Goal: Information Seeking & Learning: Learn about a topic

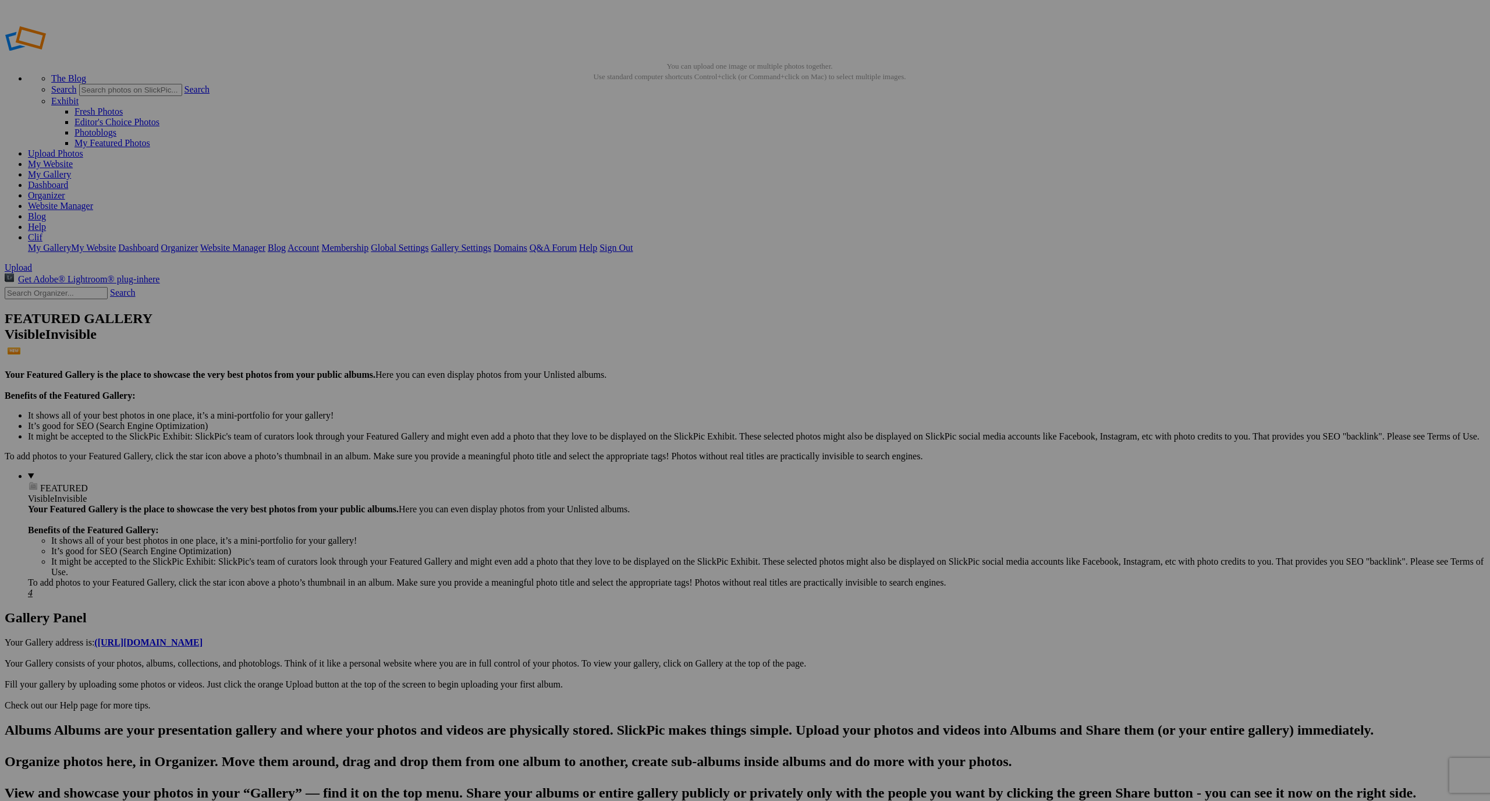
click at [46, 222] on link "Help" at bounding box center [37, 227] width 18 height 10
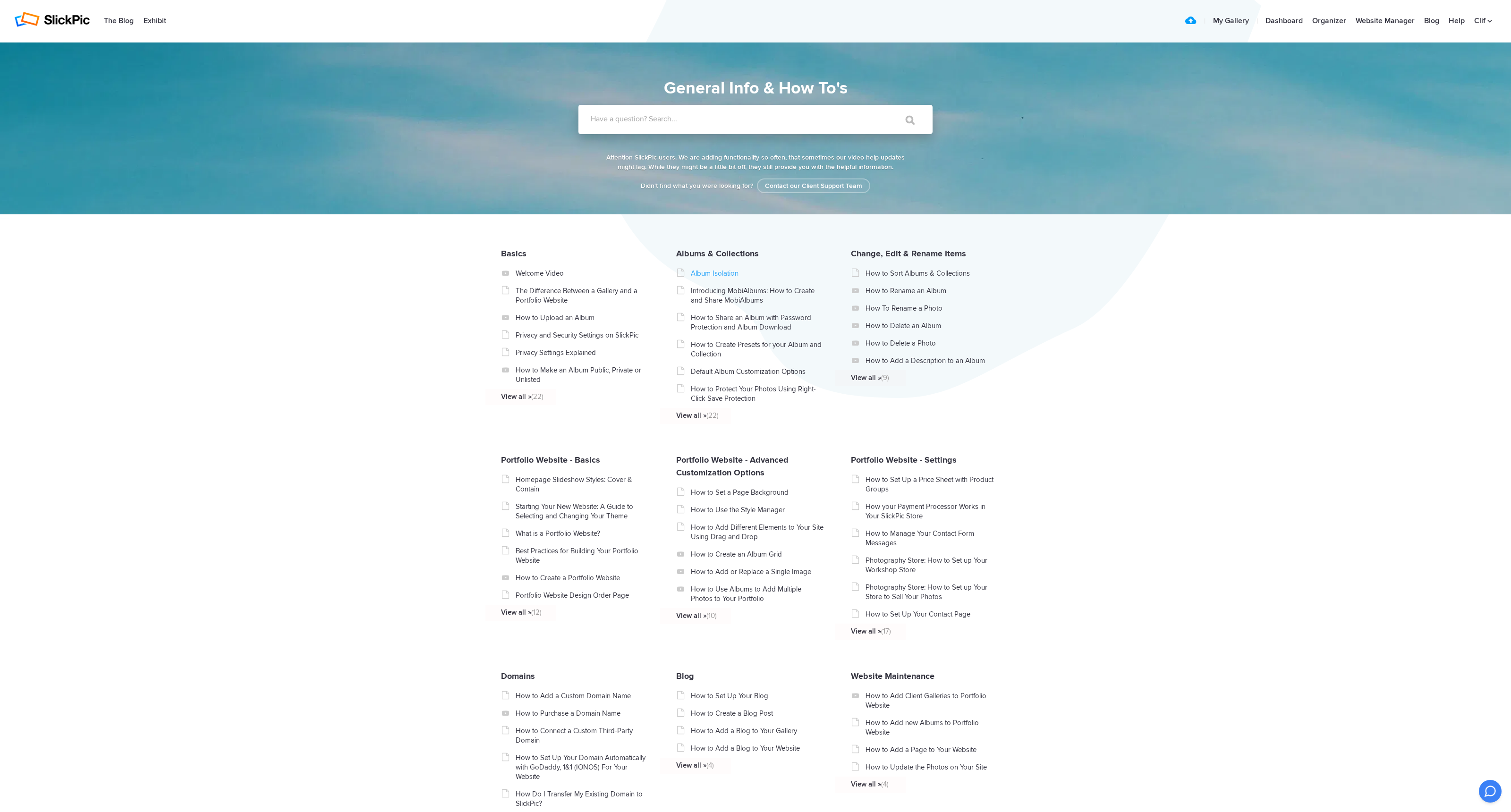
click at [707, 277] on link "Album Isolation" at bounding box center [757, 273] width 134 height 10
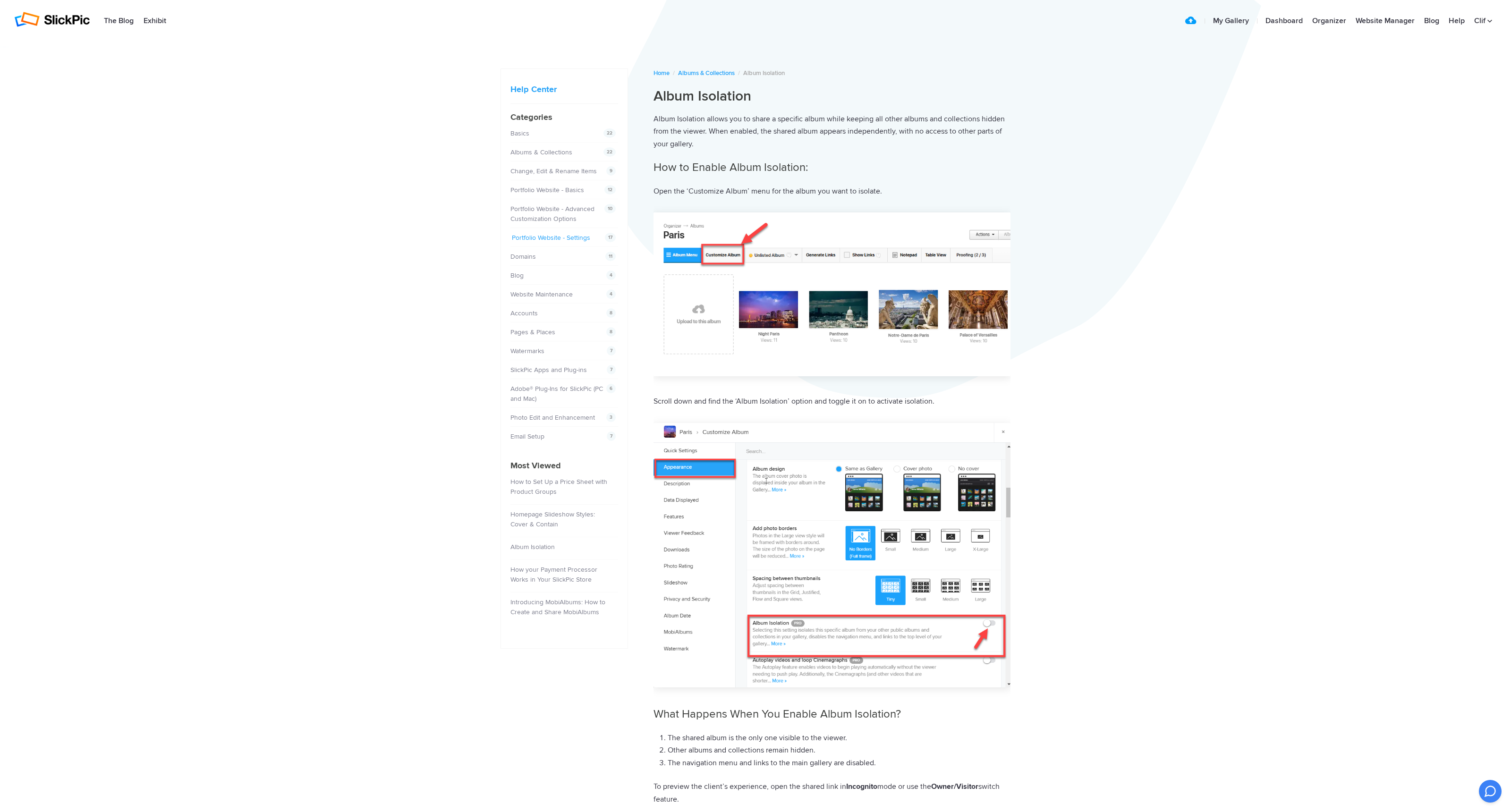
click at [581, 238] on link "Portfolio Website - Settings" at bounding box center [551, 238] width 79 height 8
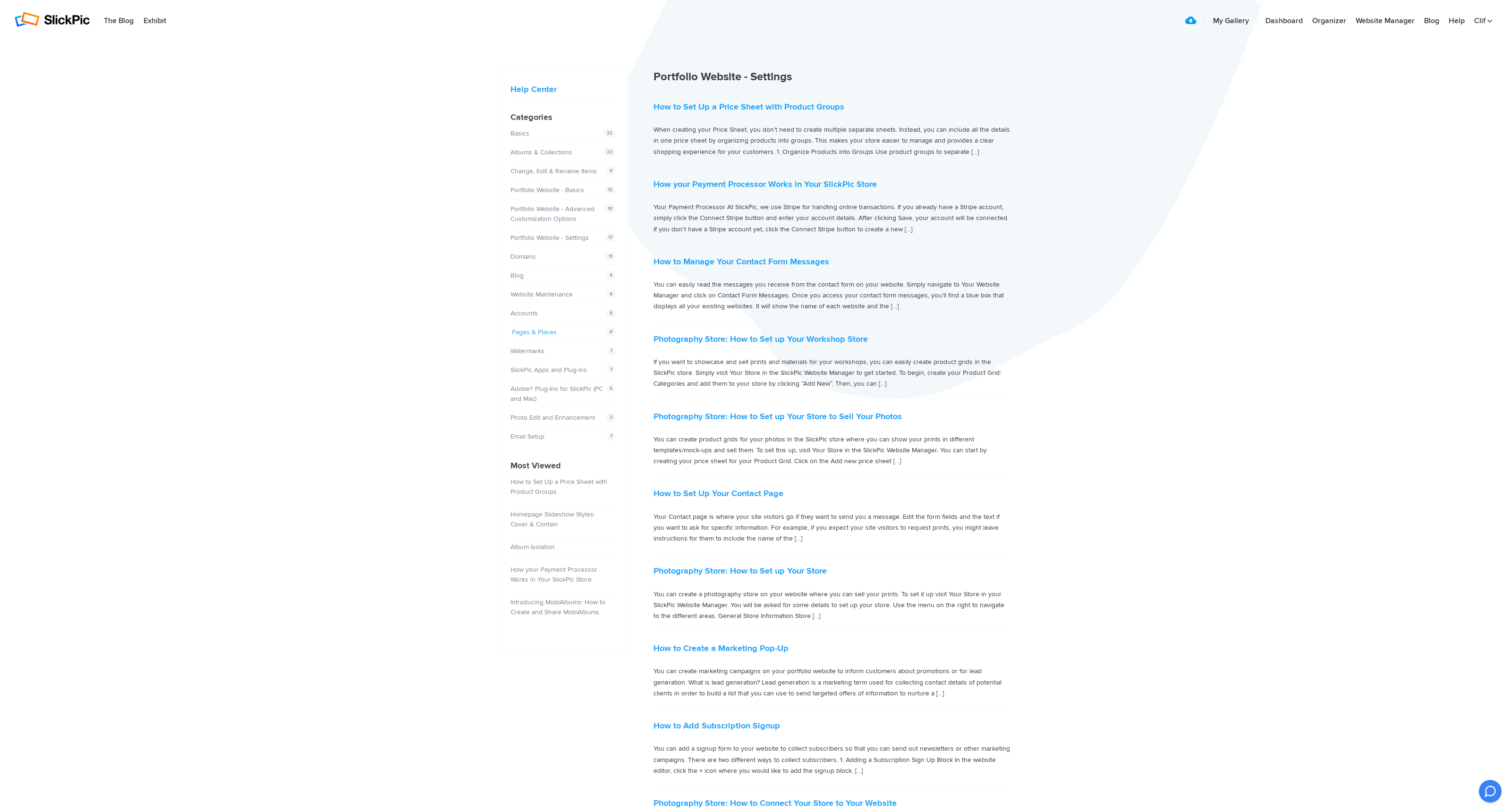
click at [553, 333] on link "Pages & Places" at bounding box center [534, 332] width 45 height 8
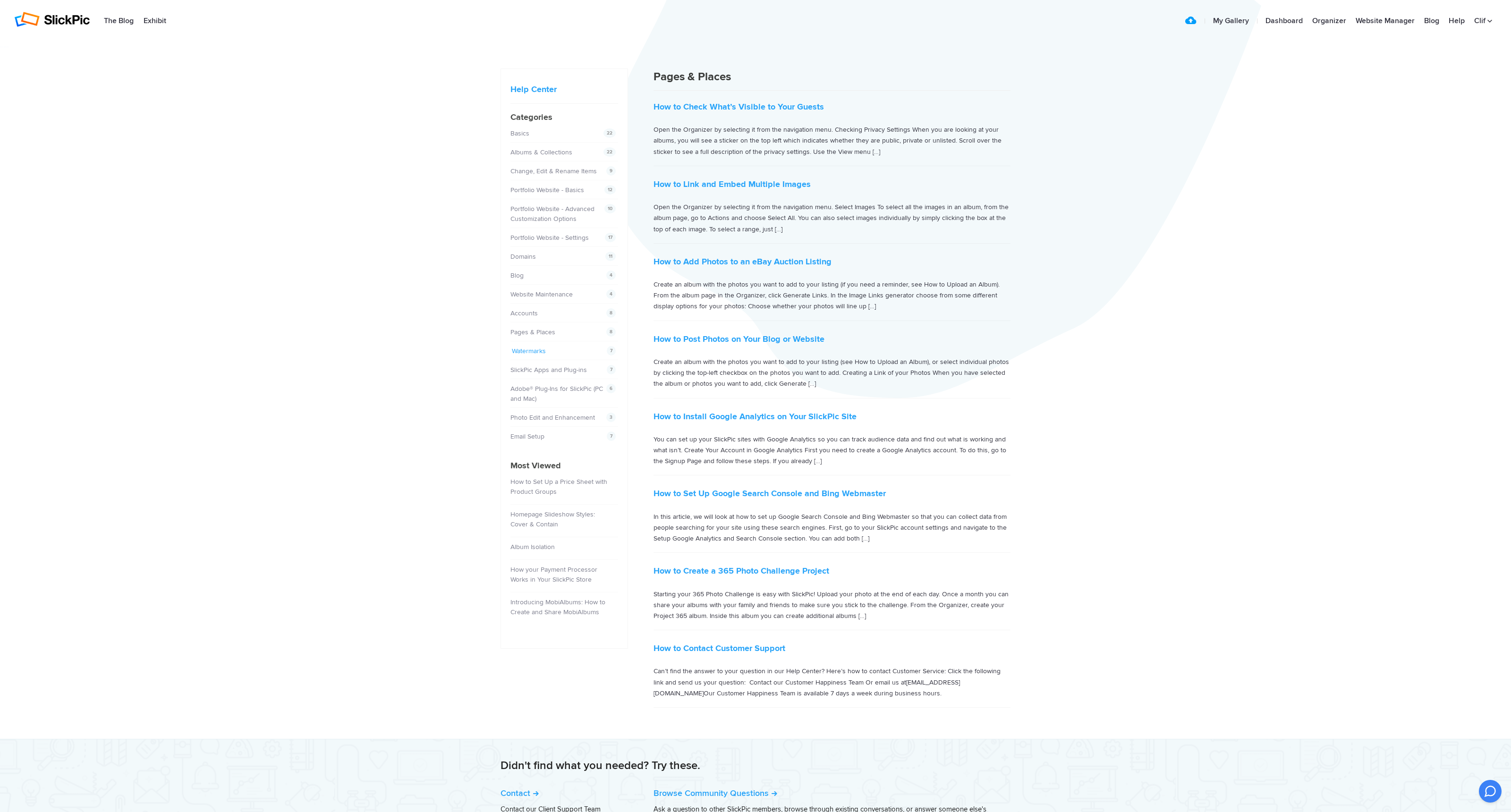
click at [540, 351] on link "Watermarks" at bounding box center [529, 351] width 34 height 8
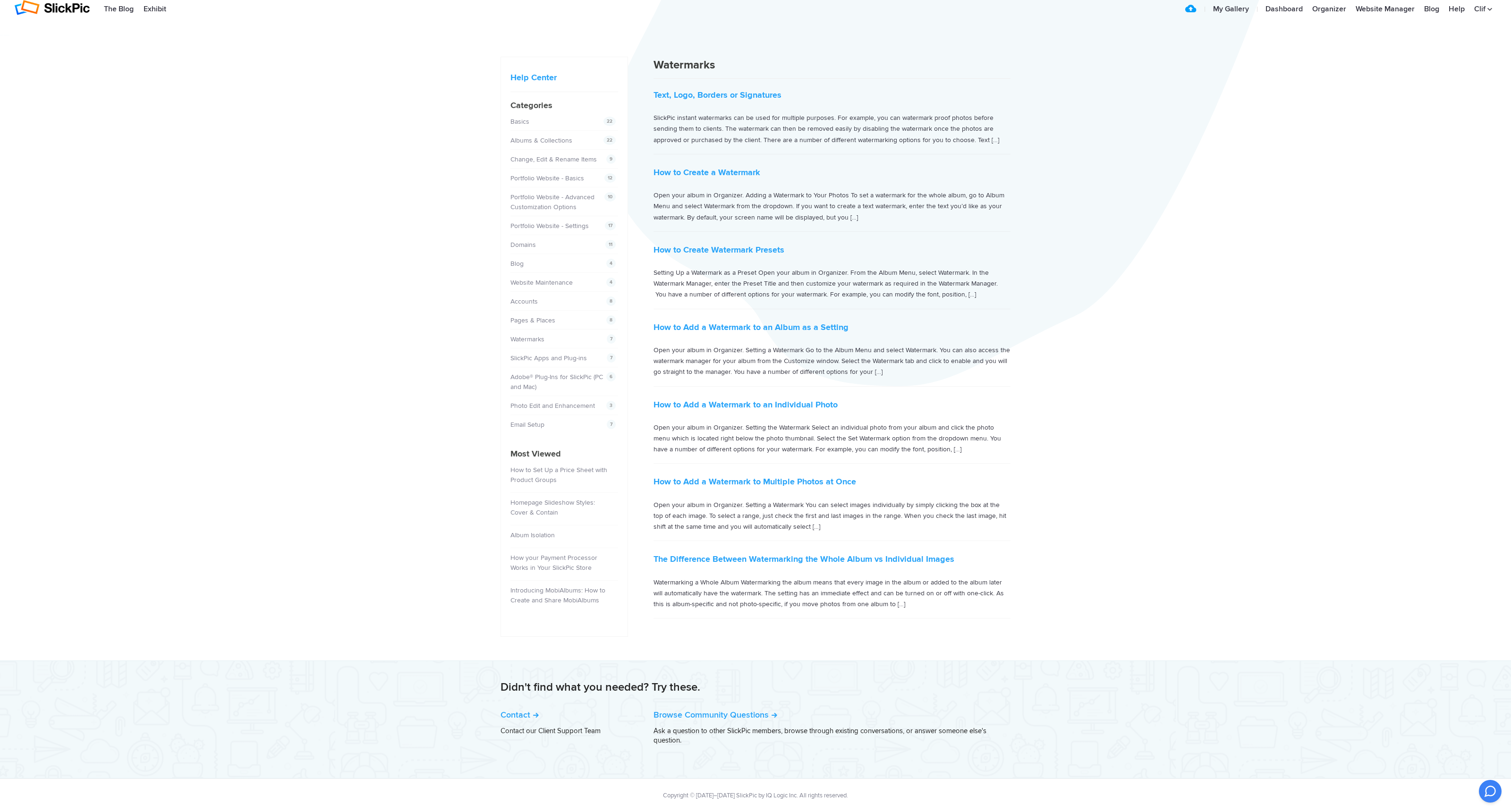
scroll to position [12, 0]
click at [562, 405] on link "Photo Edit and Enhancement" at bounding box center [554, 406] width 84 height 8
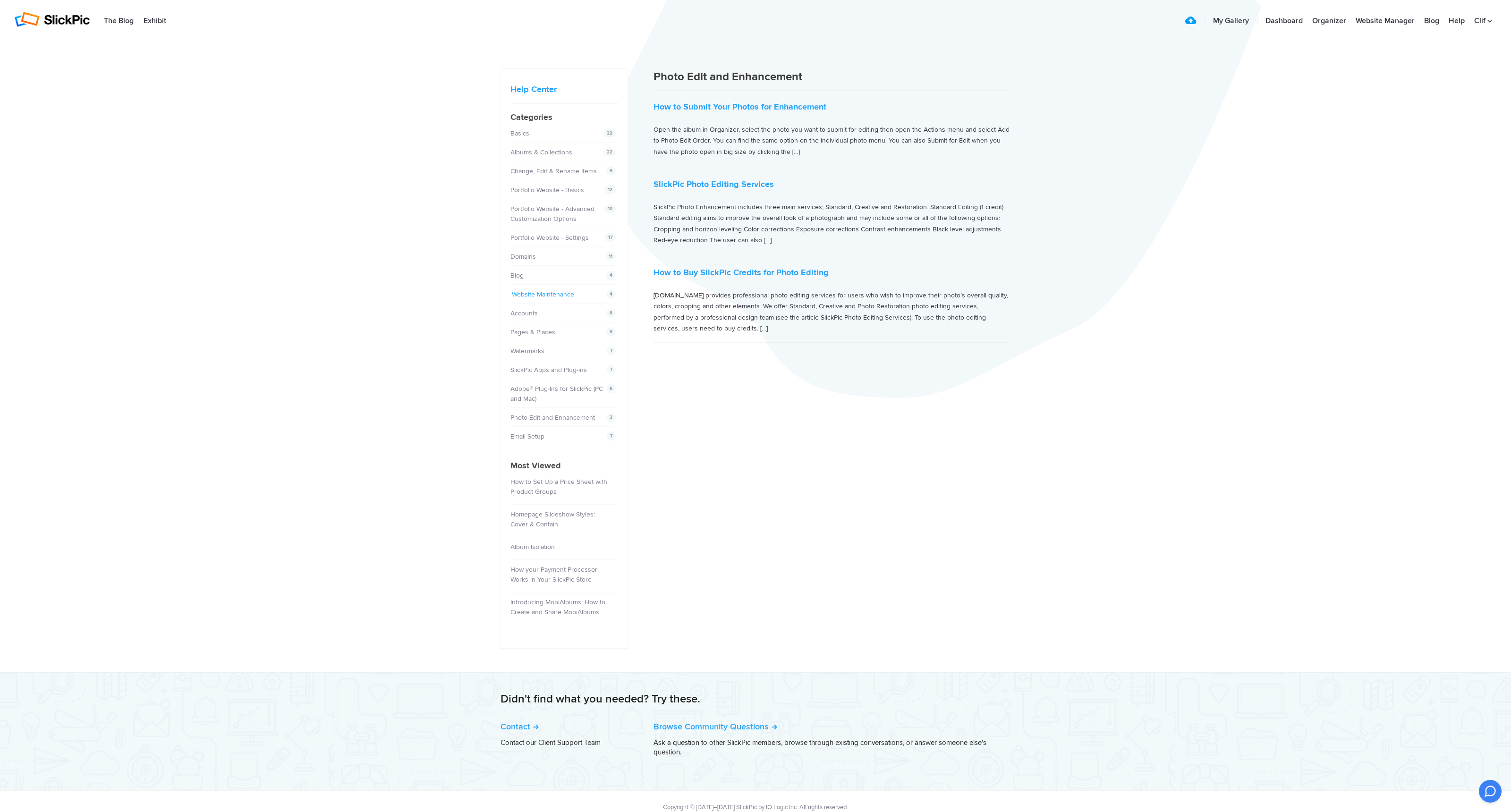
click at [555, 293] on link "Website Maintenance" at bounding box center [543, 294] width 62 height 8
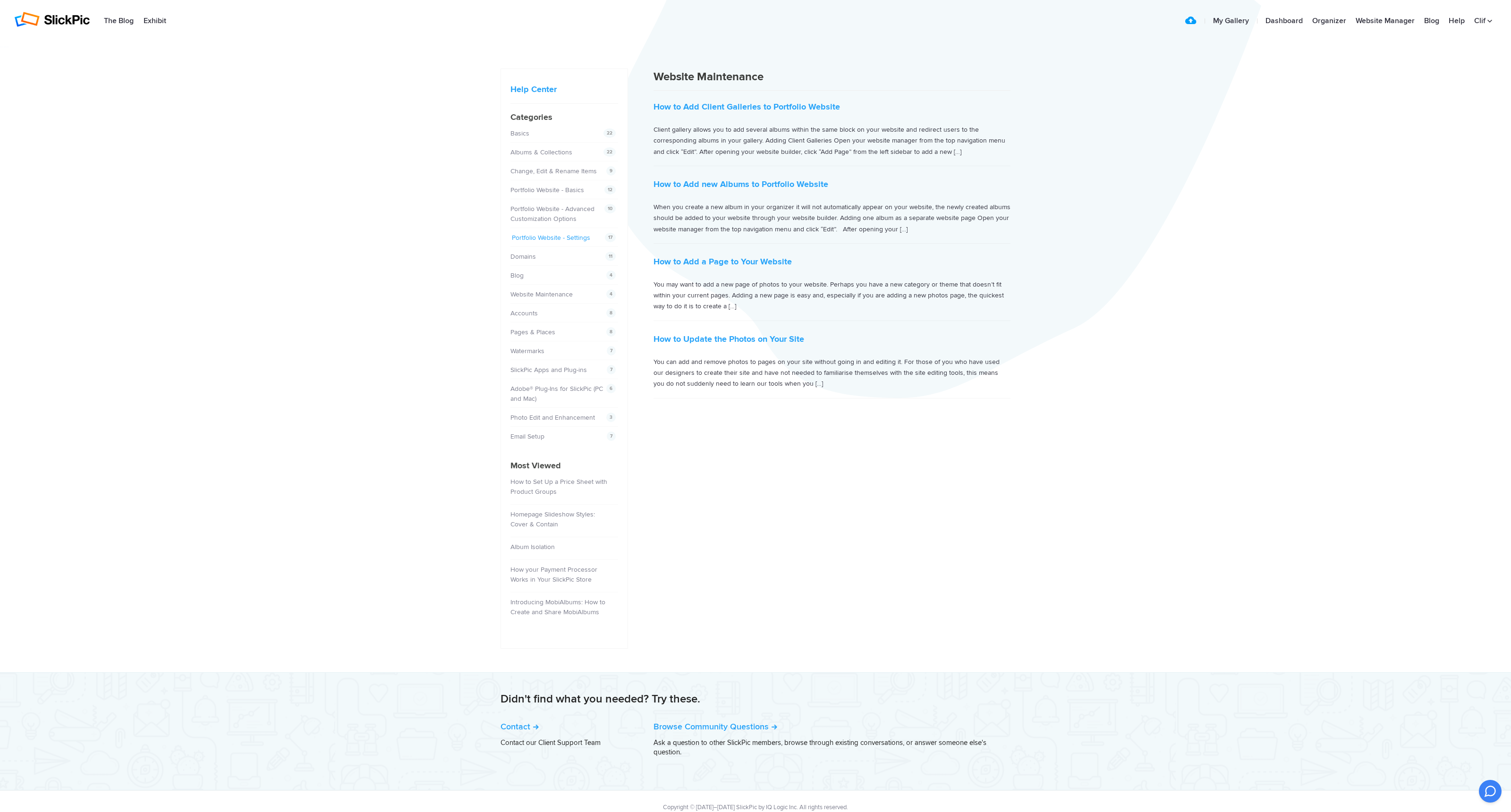
click at [551, 237] on link "Portfolio Website - Settings" at bounding box center [551, 238] width 79 height 8
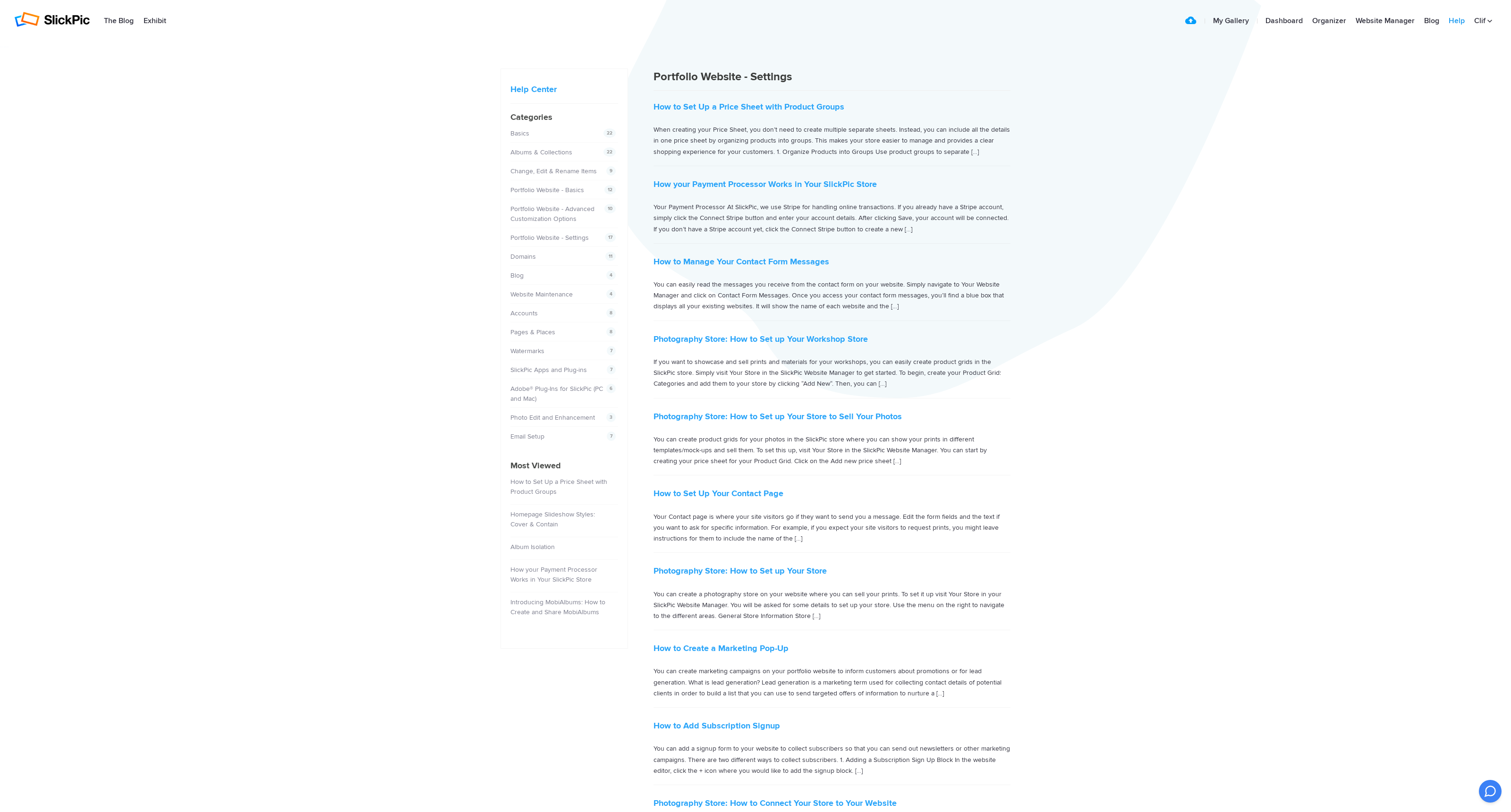
click at [1455, 20] on link "Help" at bounding box center [1456, 21] width 25 height 19
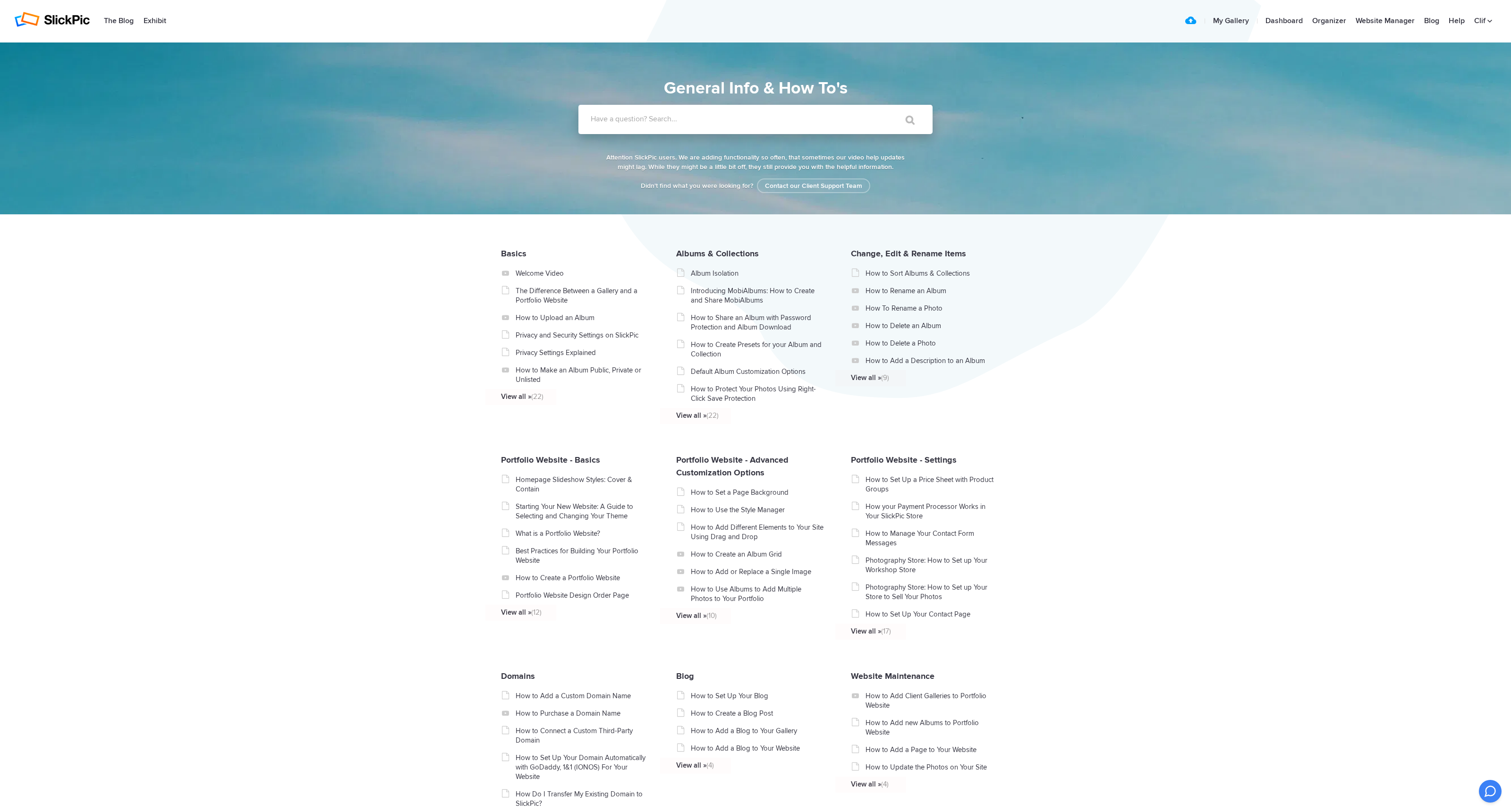
click at [652, 122] on label "Have a question? Search..." at bounding box center [768, 119] width 354 height 10
click at [652, 122] on input "Have a question? Search..." at bounding box center [736, 119] width 316 height 29
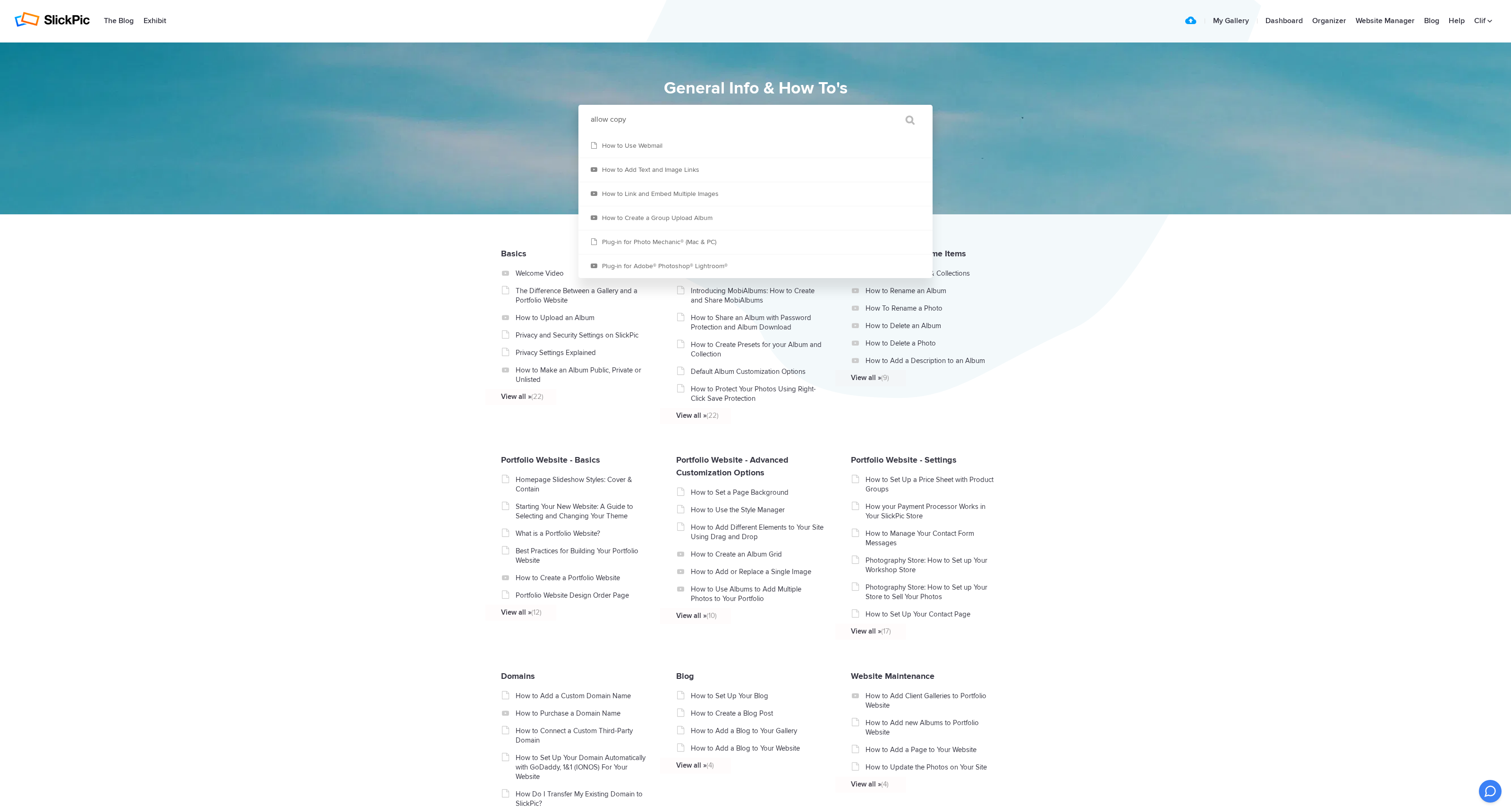
drag, startPoint x: 633, startPoint y: 119, endPoint x: 584, endPoint y: 121, distance: 49.0
click at [584, 120] on input "allow copy" at bounding box center [736, 119] width 316 height 29
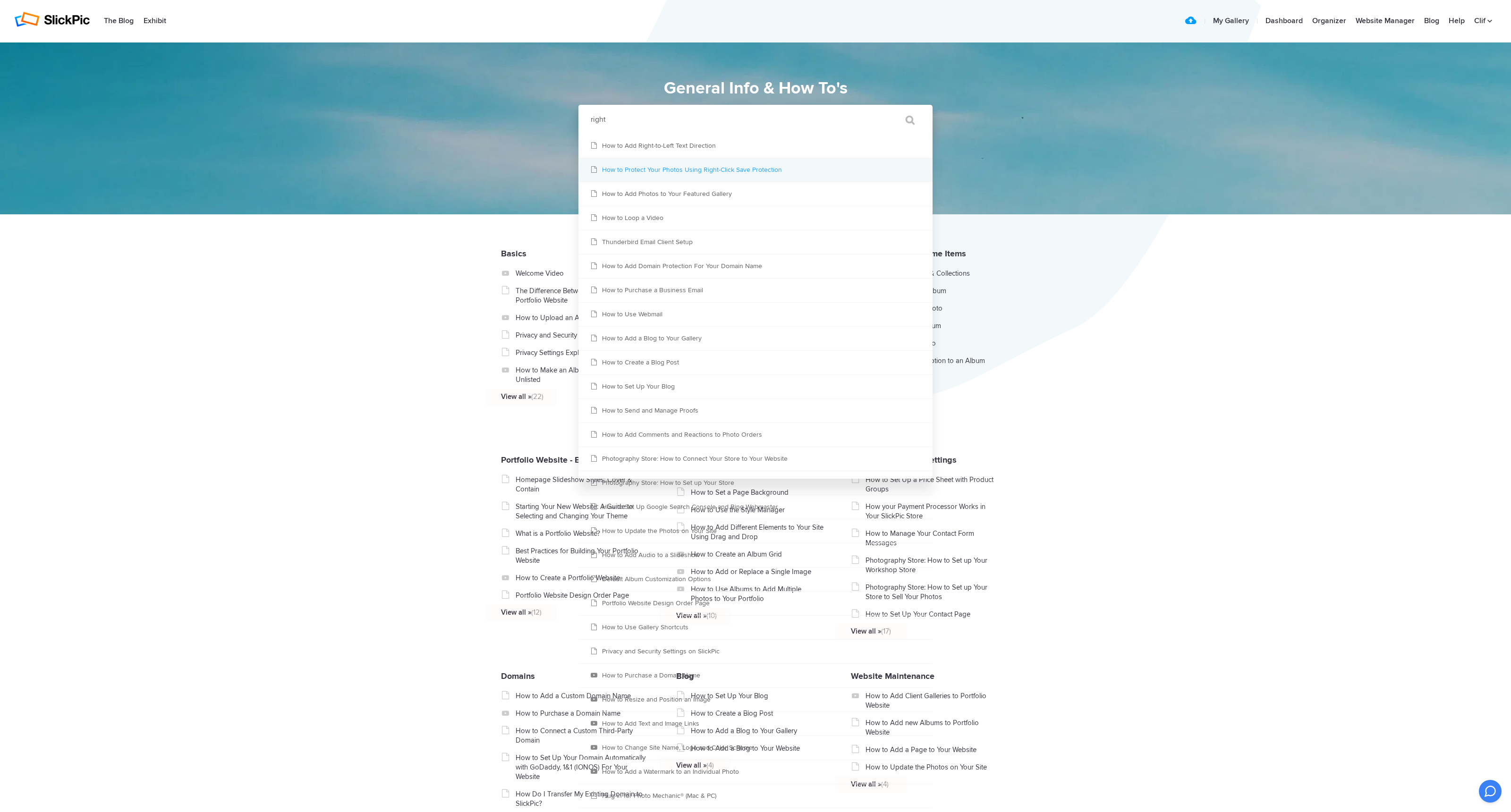
type input "right"
click at [647, 165] on link "How to Protect Your Photos Using Right-Click Save Protection" at bounding box center [756, 170] width 354 height 24
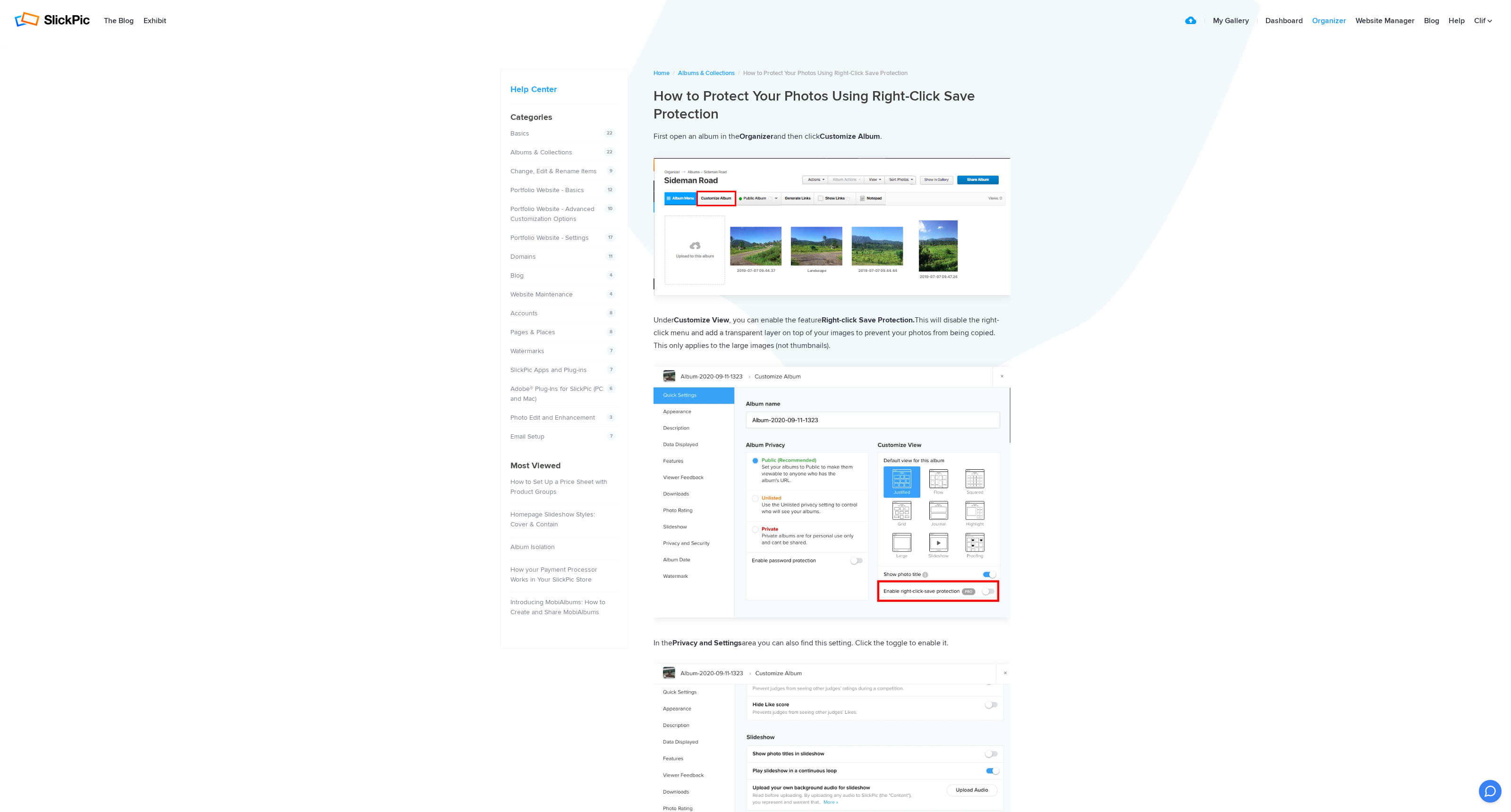
click at [1322, 19] on link "Organizer" at bounding box center [1329, 21] width 44 height 19
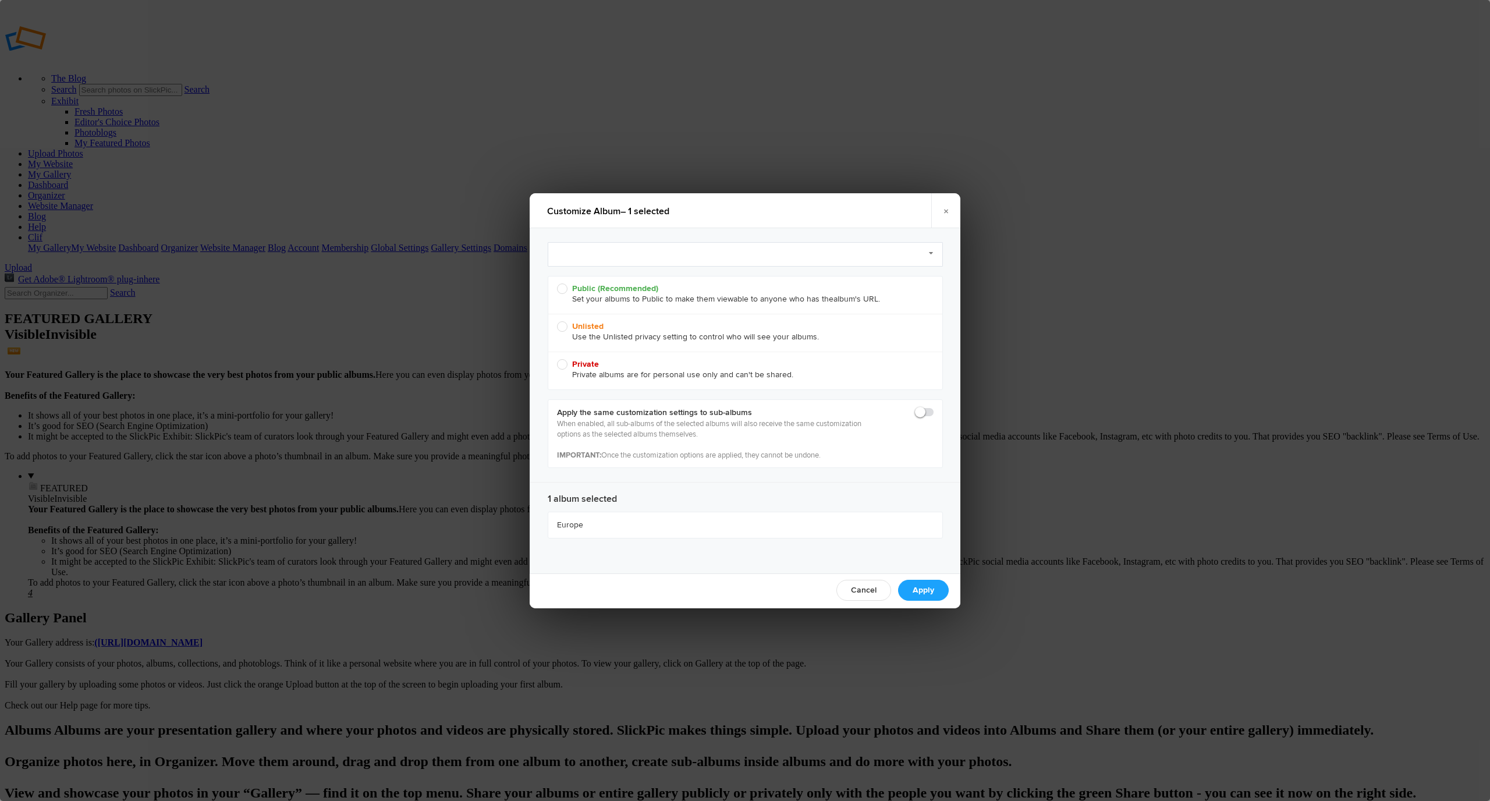
radio input "true"
click at [860, 588] on link "Cancel" at bounding box center [863, 590] width 55 height 21
